Goal: Information Seeking & Learning: Understand process/instructions

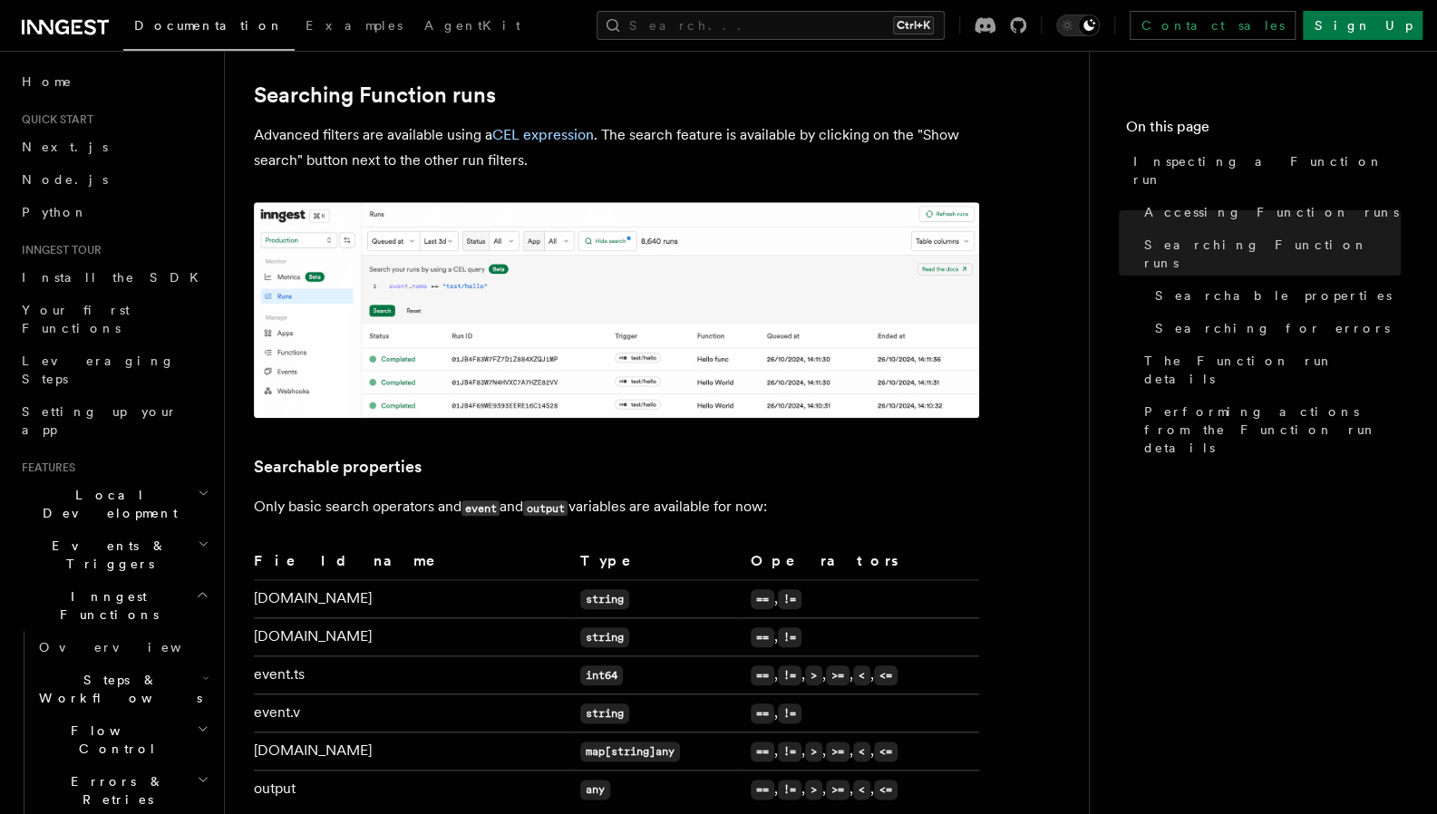
scroll to position [997, 0]
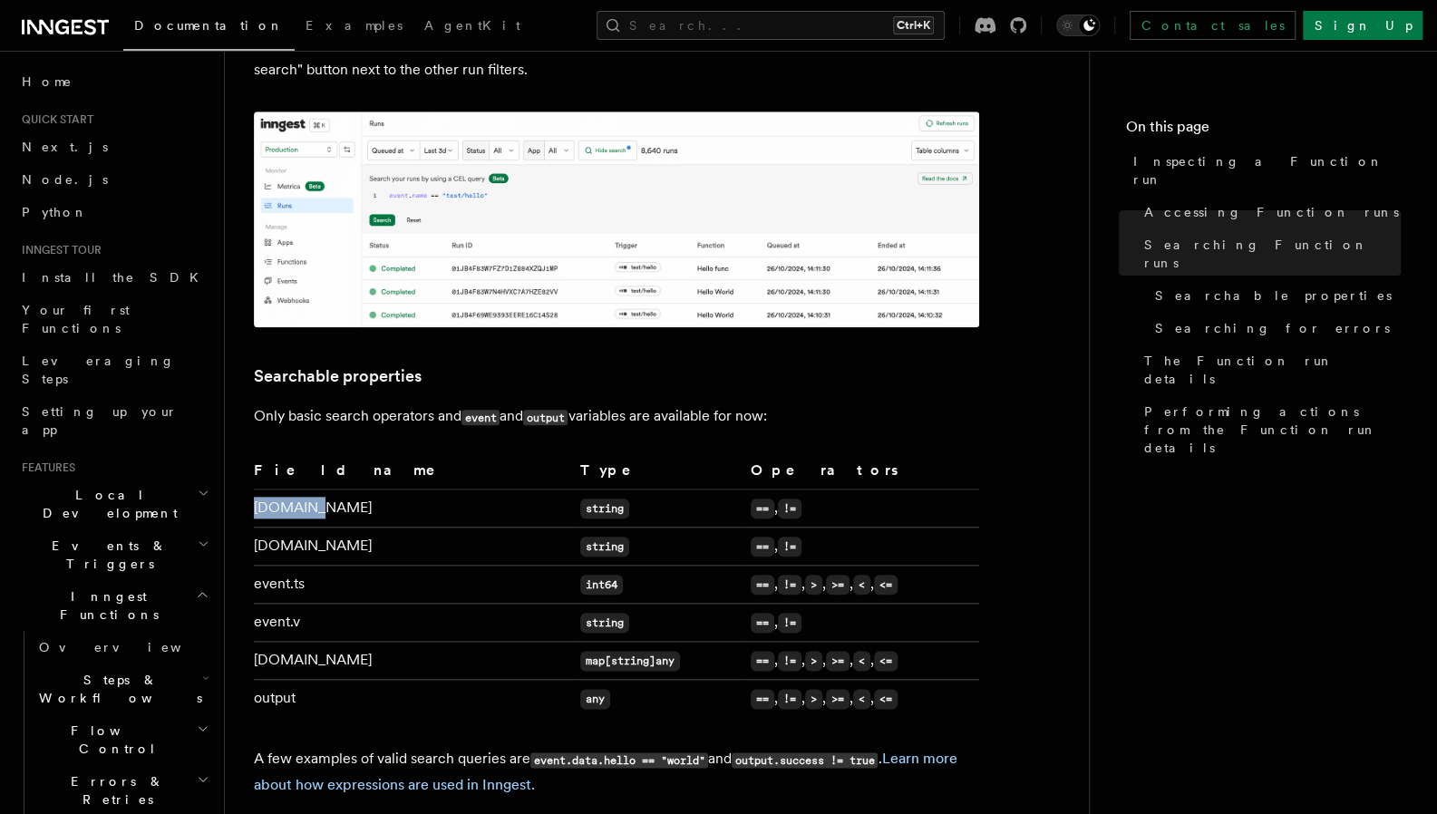
drag, startPoint x: 254, startPoint y: 484, endPoint x: 335, endPoint y: 481, distance: 80.8
click at [335, 490] on td "[DOMAIN_NAME]" at bounding box center [413, 509] width 319 height 38
copy td "[DOMAIN_NAME]"
click at [337, 528] on td "[DOMAIN_NAME]" at bounding box center [413, 547] width 319 height 38
drag, startPoint x: 345, startPoint y: 523, endPoint x: 254, endPoint y: 523, distance: 90.7
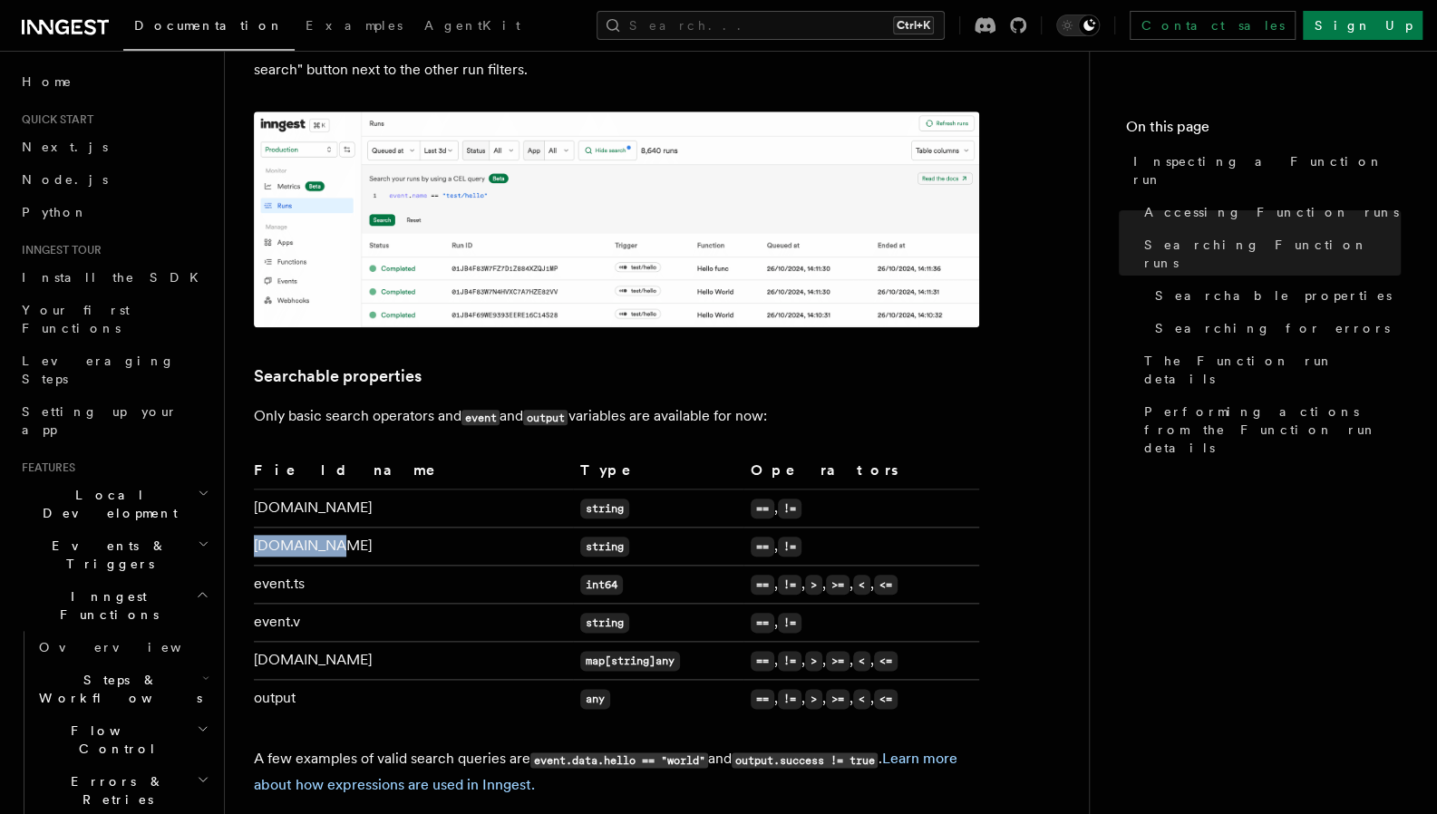
click at [254, 528] on td "[DOMAIN_NAME]" at bounding box center [413, 547] width 319 height 38
copy td "[DOMAIN_NAME]"
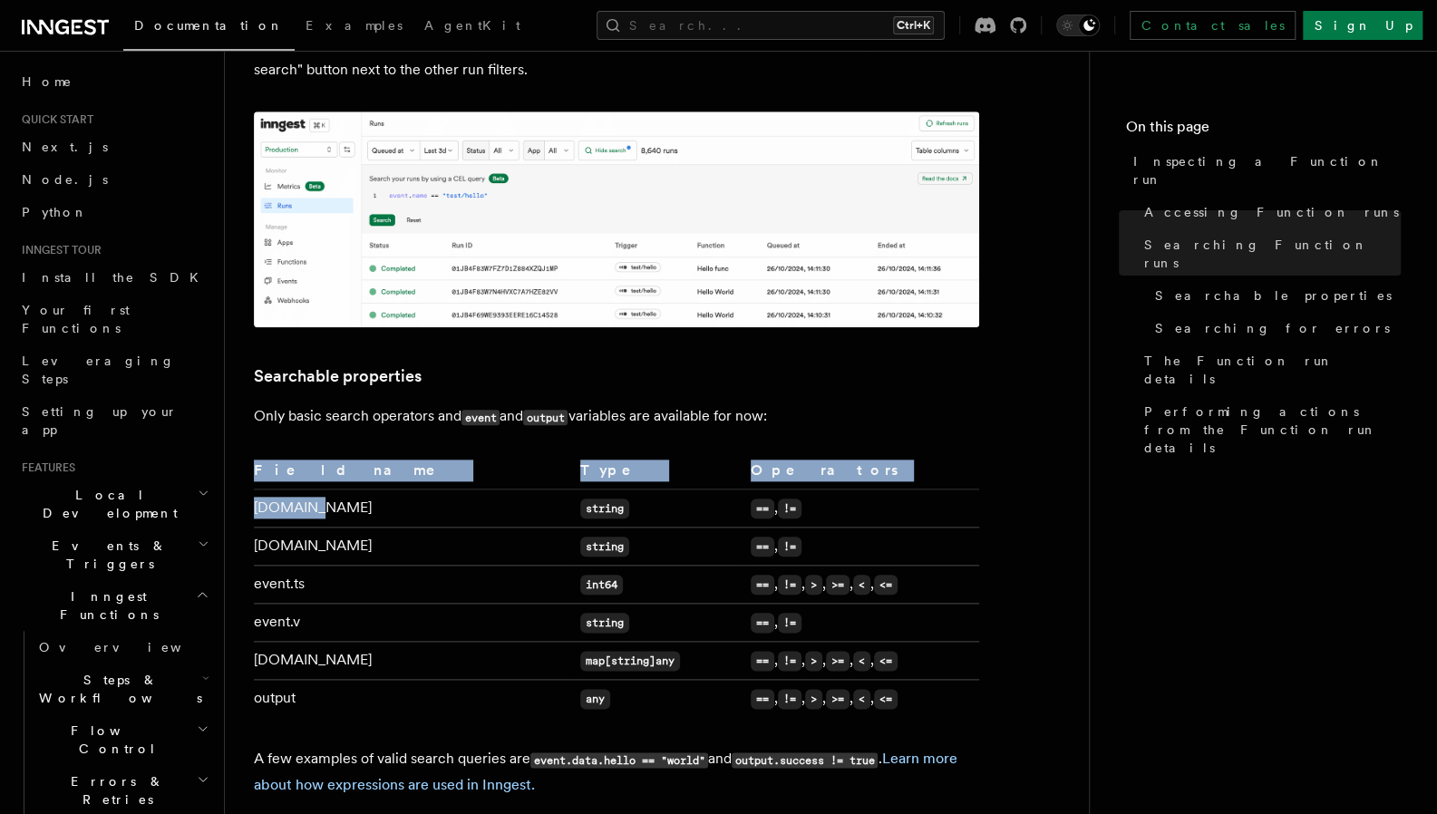
drag, startPoint x: 311, startPoint y: 490, endPoint x: 239, endPoint y: 481, distance: 72.1
